Goal: Book appointment/travel/reservation

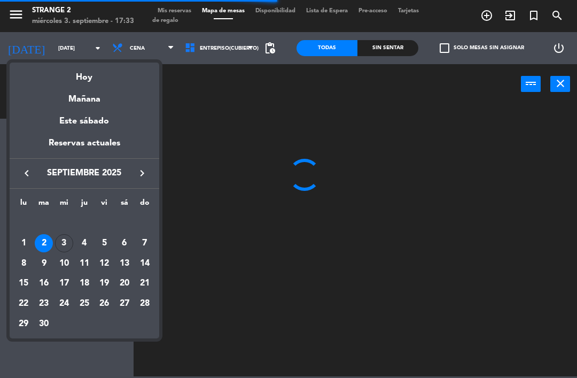
click at [75, 52] on div at bounding box center [288, 189] width 577 height 378
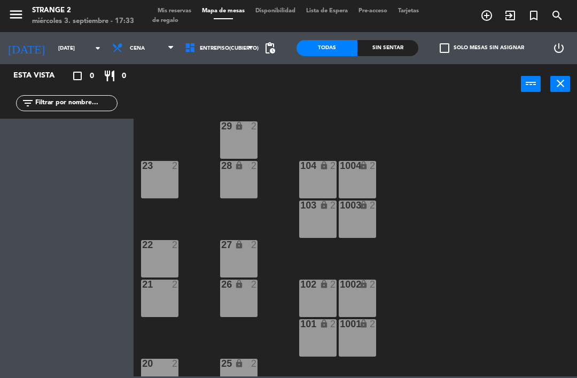
click at [91, 49] on icon "arrow_drop_down" at bounding box center [97, 48] width 13 height 13
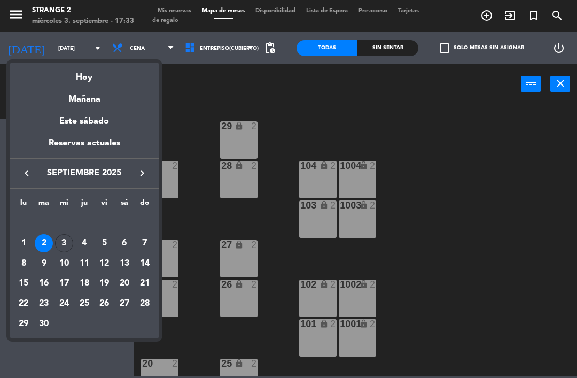
click at [60, 241] on div "3" at bounding box center [64, 243] width 18 height 18
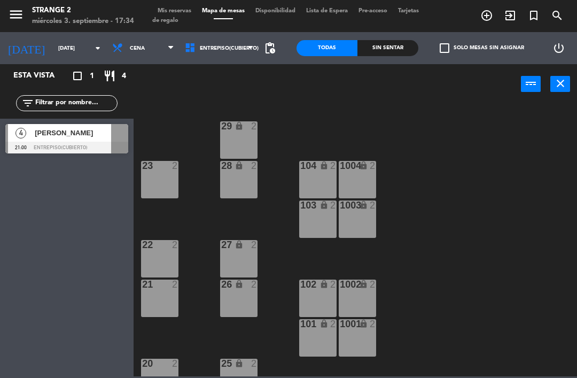
click at [91, 49] on icon "arrow_drop_down" at bounding box center [97, 48] width 13 height 13
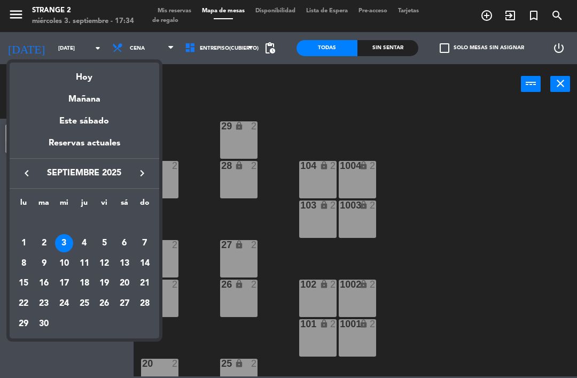
click at [70, 241] on div "3" at bounding box center [64, 243] width 18 height 18
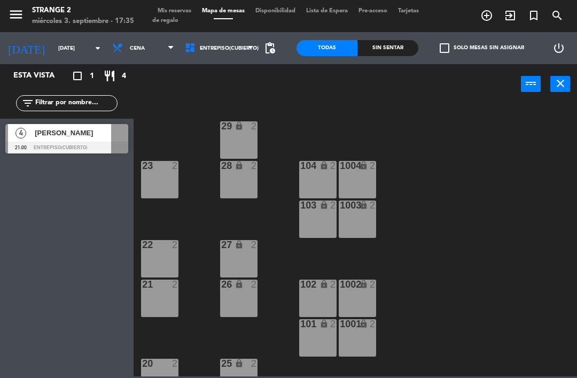
click at [198, 98] on div "power_input close" at bounding box center [328, 84] width 388 height 41
click at [207, 51] on span "Entrepiso(Cubierto)" at bounding box center [229, 48] width 59 height 6
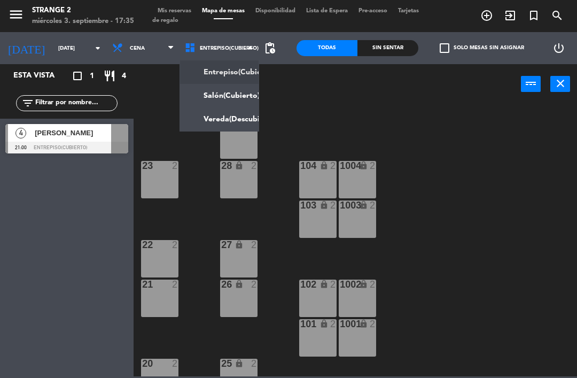
click at [239, 100] on ng-component "menu Strange 2 [DATE] 3. septiembre - 17:35 Mis reservas Mapa de mesas Disponib…" at bounding box center [288, 188] width 577 height 376
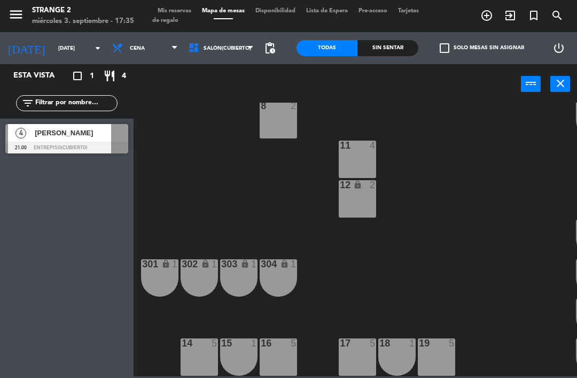
scroll to position [139, 0]
click at [99, 153] on div at bounding box center [66, 148] width 123 height 12
click at [53, 56] on input "[DATE]" at bounding box center [89, 48] width 73 height 17
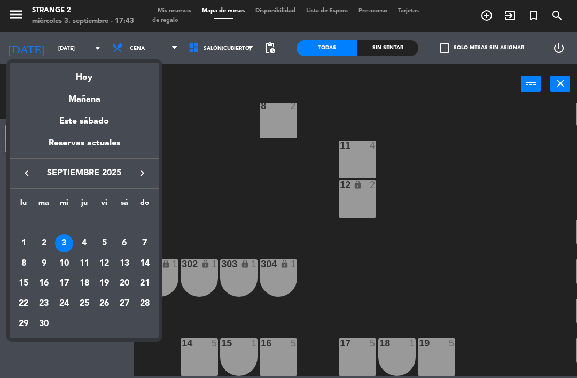
click at [109, 246] on div "5" at bounding box center [104, 243] width 18 height 18
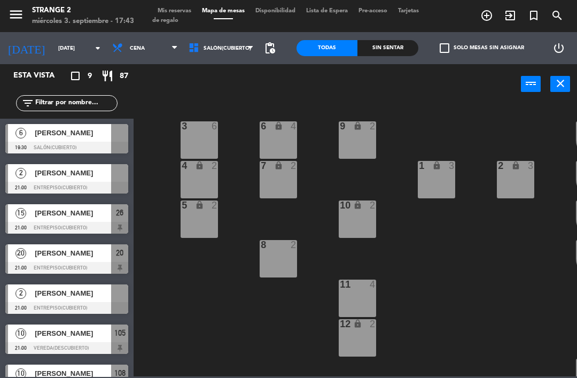
scroll to position [0, 0]
click at [101, 301] on div "[PERSON_NAME]" at bounding box center [73, 293] width 78 height 18
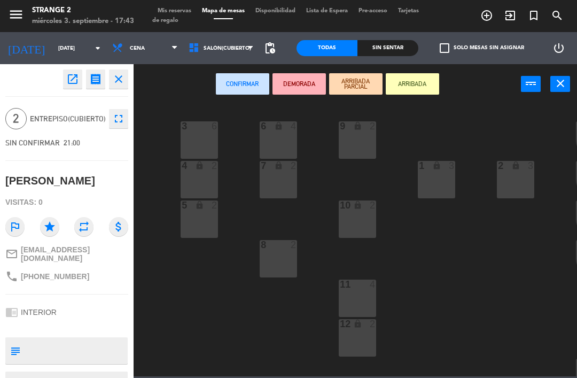
click at [279, 268] on div "8 2" at bounding box center [278, 258] width 37 height 37
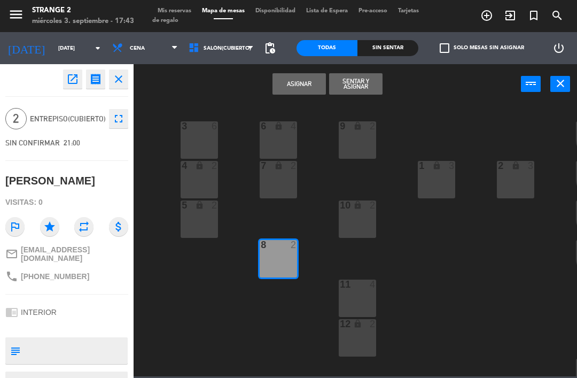
click at [290, 82] on button "Asignar" at bounding box center [299, 83] width 53 height 21
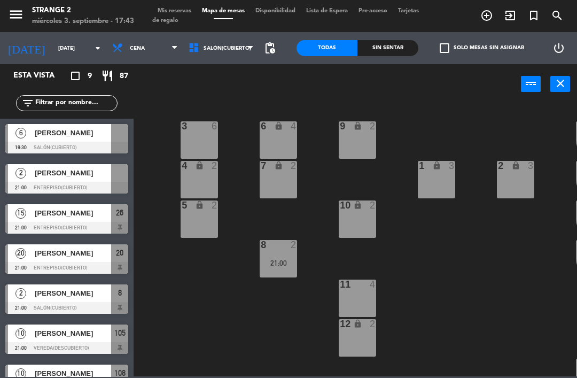
click at [94, 181] on div "[PERSON_NAME]" at bounding box center [73, 173] width 78 height 18
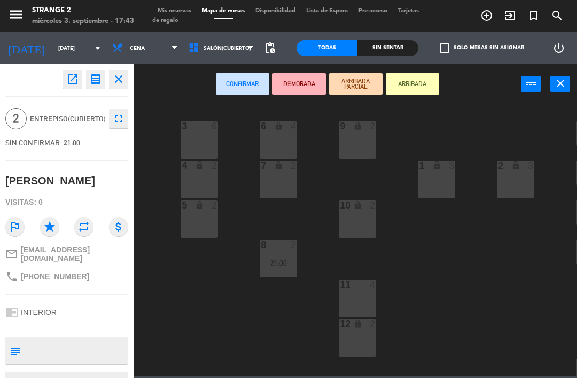
click at [353, 219] on div "10 lock 2" at bounding box center [357, 218] width 37 height 37
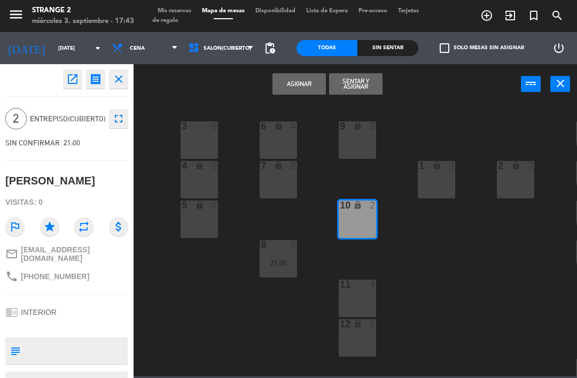
click at [300, 83] on button "Asignar" at bounding box center [299, 83] width 53 height 21
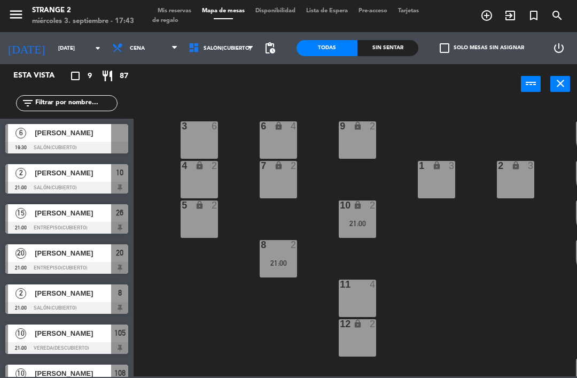
click at [109, 135] on span "[PERSON_NAME]" at bounding box center [73, 132] width 76 height 11
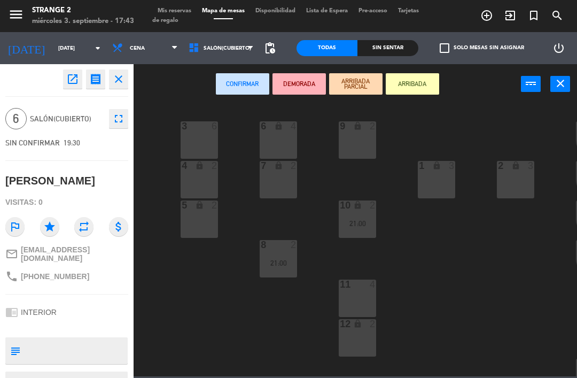
click at [196, 234] on div "5 lock 2" at bounding box center [199, 218] width 37 height 37
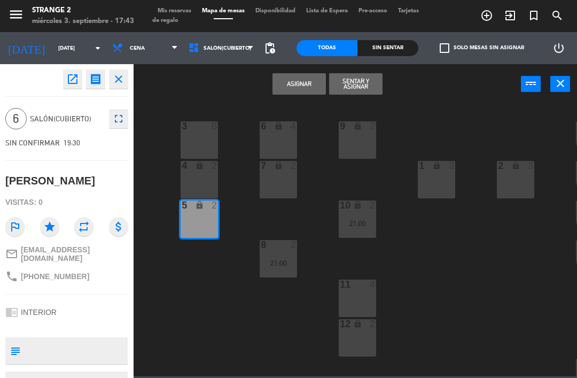
click at [202, 184] on div "4 lock 2" at bounding box center [199, 179] width 37 height 37
click at [205, 148] on div "3 6" at bounding box center [199, 139] width 37 height 37
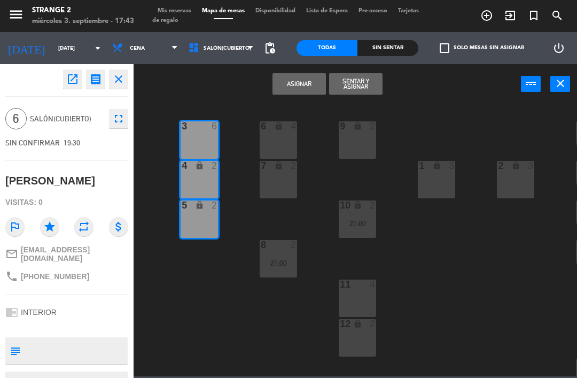
click at [294, 87] on button "Asignar" at bounding box center [299, 83] width 53 height 21
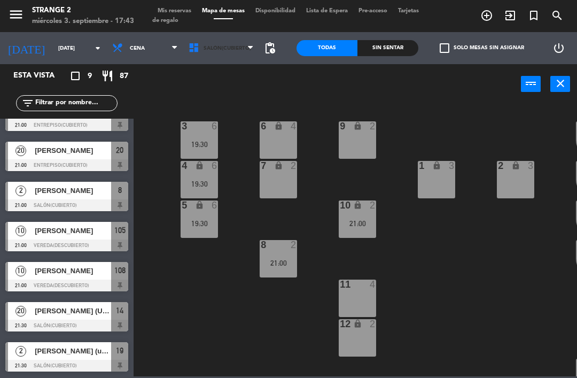
click at [225, 57] on span "Salón(Cubierto)" at bounding box center [221, 48] width 76 height 24
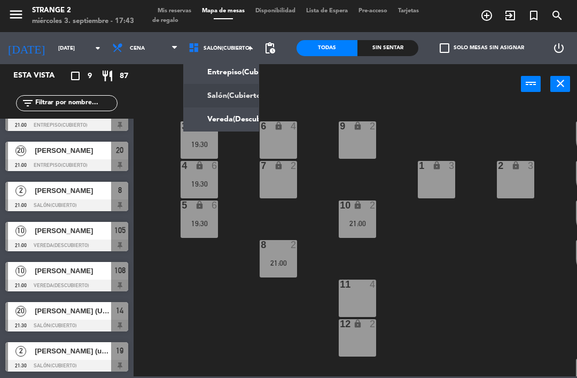
scroll to position [103, 0]
click at [233, 74] on ng-component "menu Strange 2 [DATE] 3. septiembre - 17:43 Mis reservas Mapa de mesas Disponib…" at bounding box center [288, 188] width 577 height 376
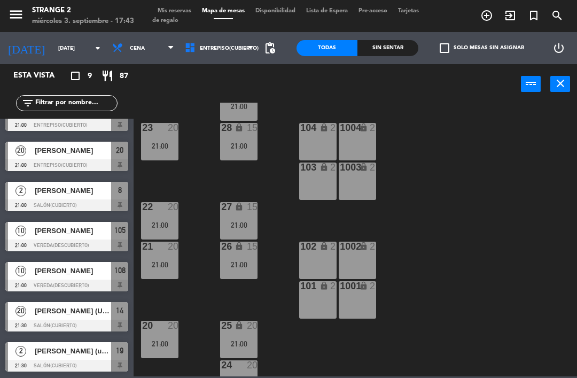
scroll to position [37, 0]
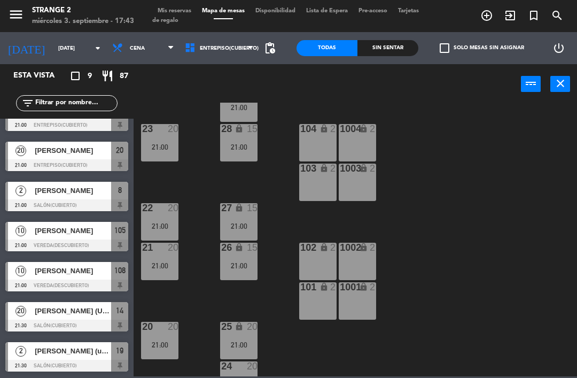
click at [227, 46] on span "Entrepiso(Cubierto)" at bounding box center [229, 48] width 59 height 6
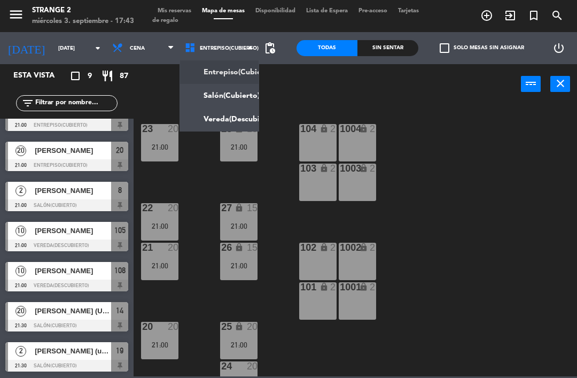
click at [221, 120] on ng-component "menu Strange 2 [DATE] 3. septiembre - 17:43 Mis reservas Mapa de mesas Disponib…" at bounding box center [288, 188] width 577 height 376
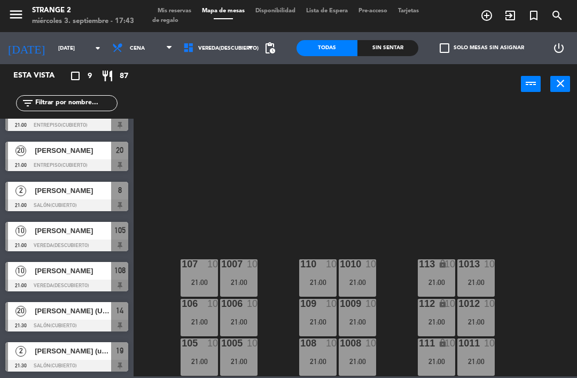
scroll to position [20, 0]
click at [234, 51] on span "Vereda(Descubierto)" at bounding box center [228, 48] width 60 height 6
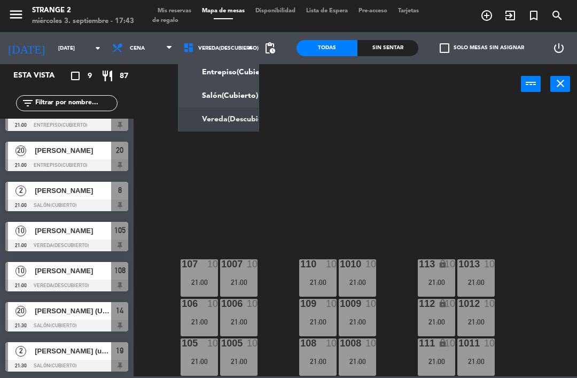
click at [227, 88] on ng-component "menu Strange 2 [DATE] 3. septiembre - 17:43 Mis reservas Mapa de mesas Disponib…" at bounding box center [288, 188] width 577 height 376
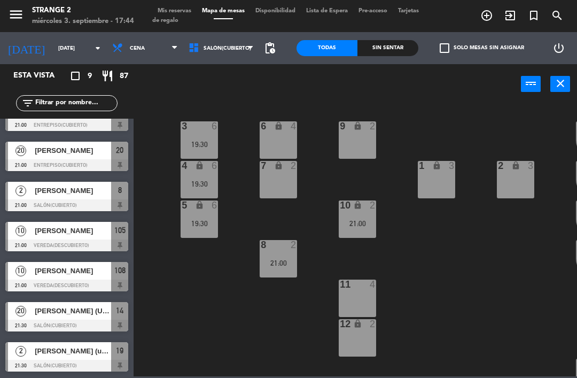
scroll to position [103, 0]
click at [53, 55] on input "[DATE]" at bounding box center [89, 48] width 73 height 17
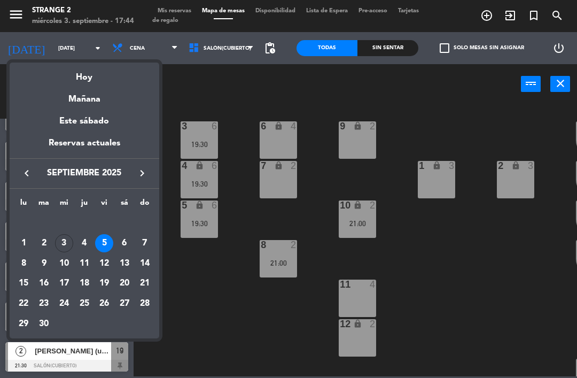
click at [90, 74] on div "Hoy" at bounding box center [85, 74] width 150 height 22
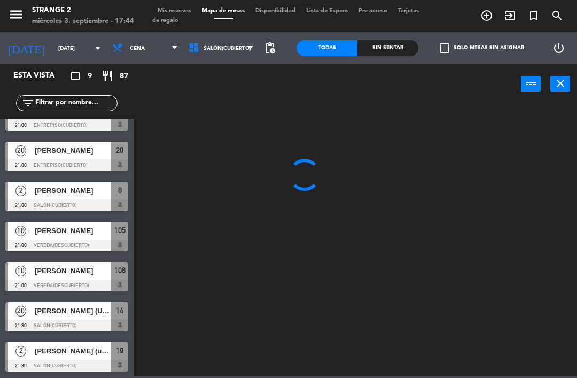
type input "[DATE]"
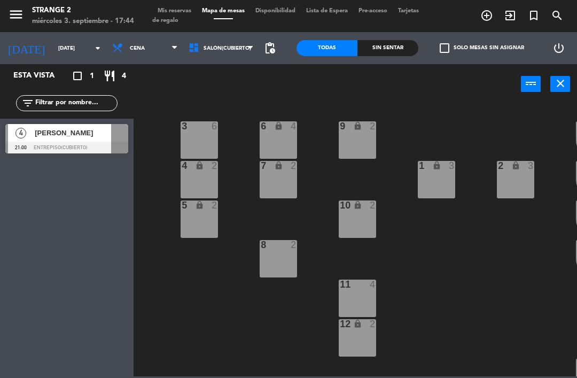
scroll to position [0, 0]
